Goal: Find specific page/section: Find specific page/section

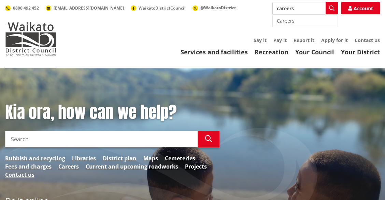
type input "careers"
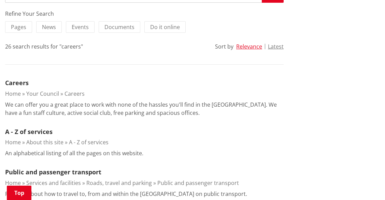
scroll to position [137, 0]
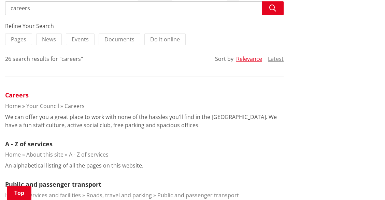
click at [16, 99] on link "Careers" at bounding box center [17, 95] width 24 height 8
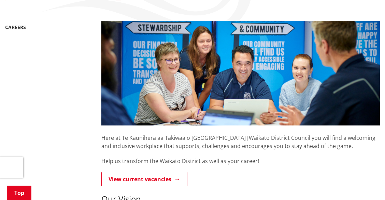
scroll to position [137, 0]
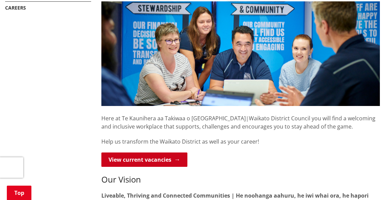
click at [154, 154] on link "View current vacancies" at bounding box center [144, 159] width 86 height 14
